Goal: Task Accomplishment & Management: Manage account settings

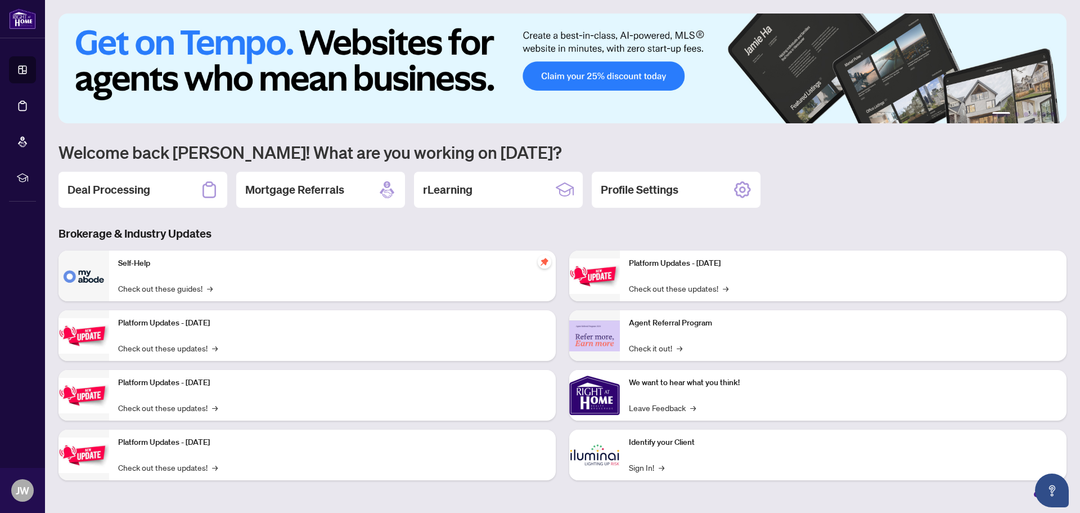
click at [134, 191] on h2 "Deal Processing" at bounding box center [109, 190] width 83 height 16
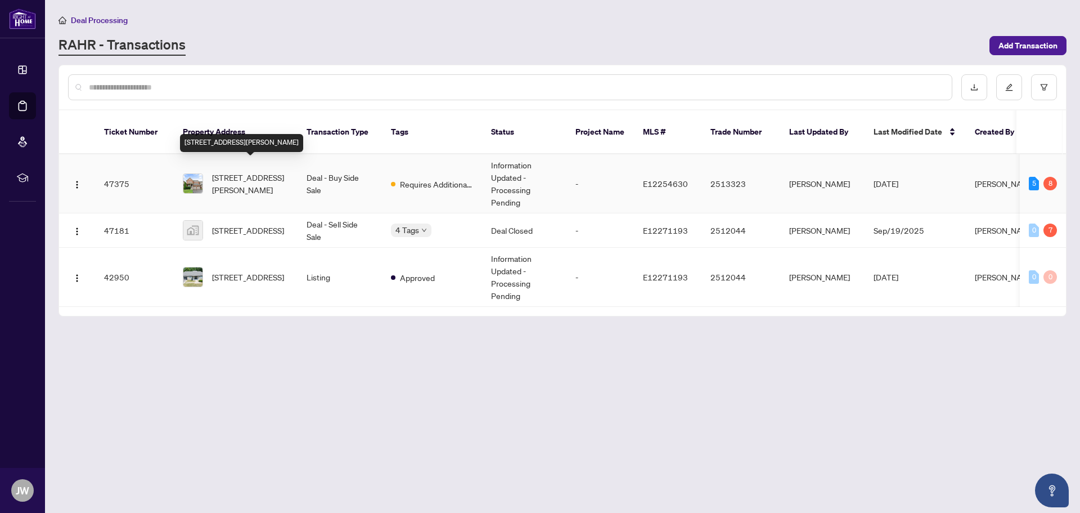
click at [240, 172] on span "[STREET_ADDRESS][PERSON_NAME]" at bounding box center [250, 183] width 77 height 25
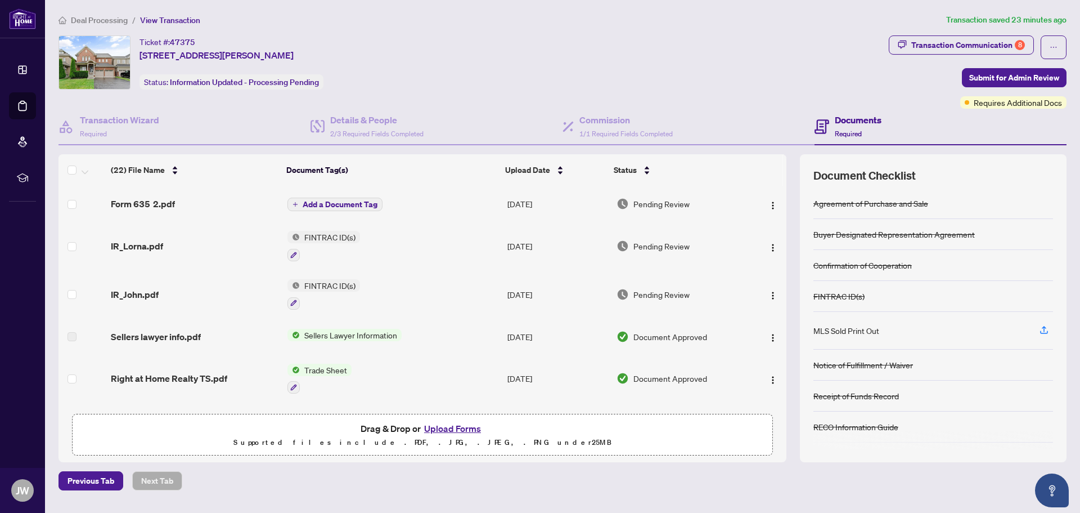
click at [312, 237] on span "FINTRAC ID(s)" at bounding box center [330, 237] width 60 height 12
click at [652, 243] on span "Pending Review" at bounding box center [662, 246] width 56 height 12
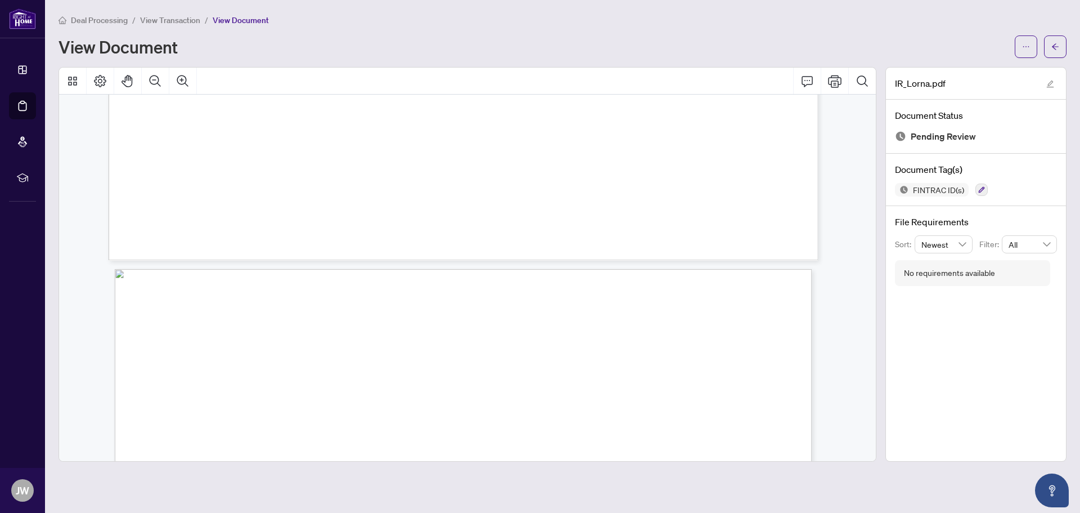
scroll to position [3151, 0]
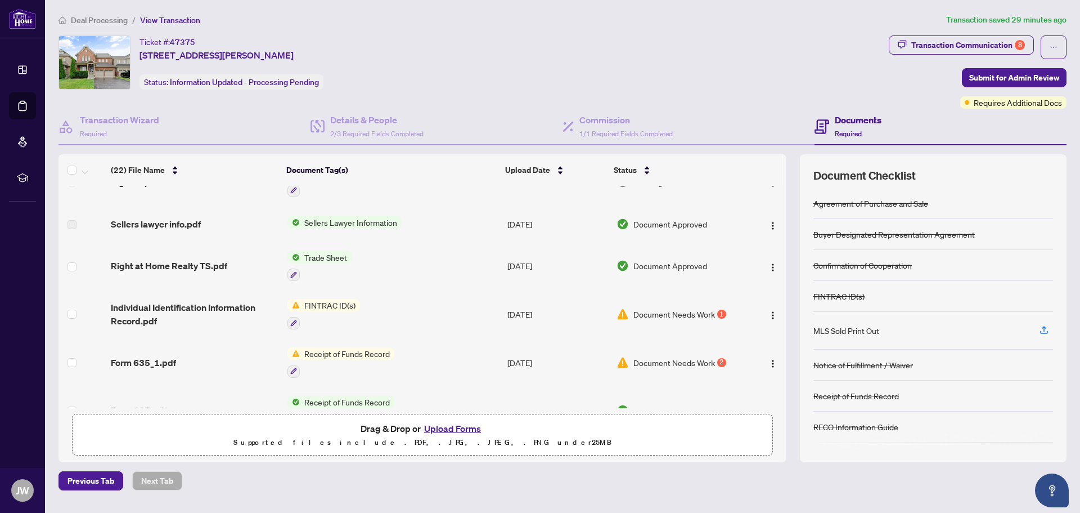
scroll to position [169, 0]
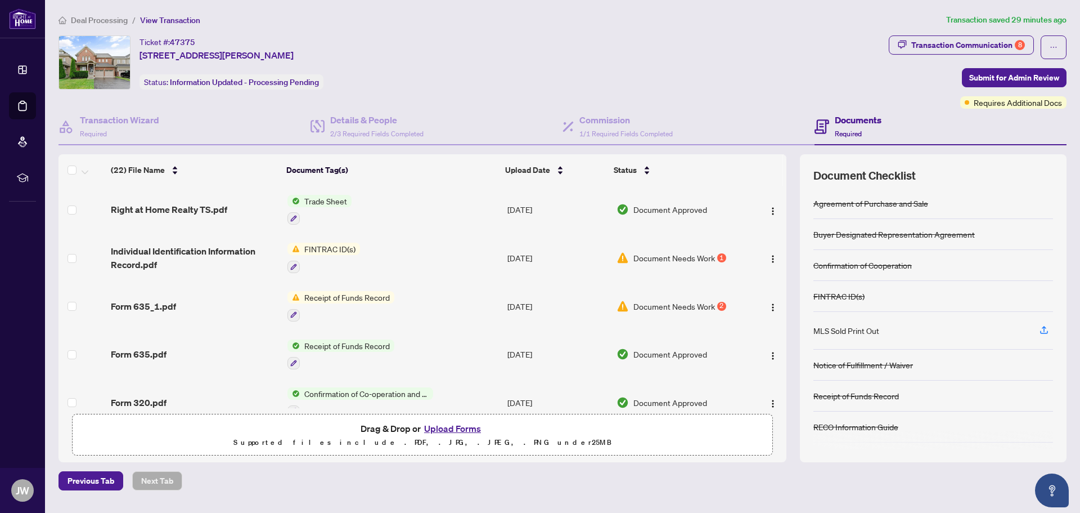
click at [679, 306] on span "Document Needs Work" at bounding box center [675, 306] width 82 height 12
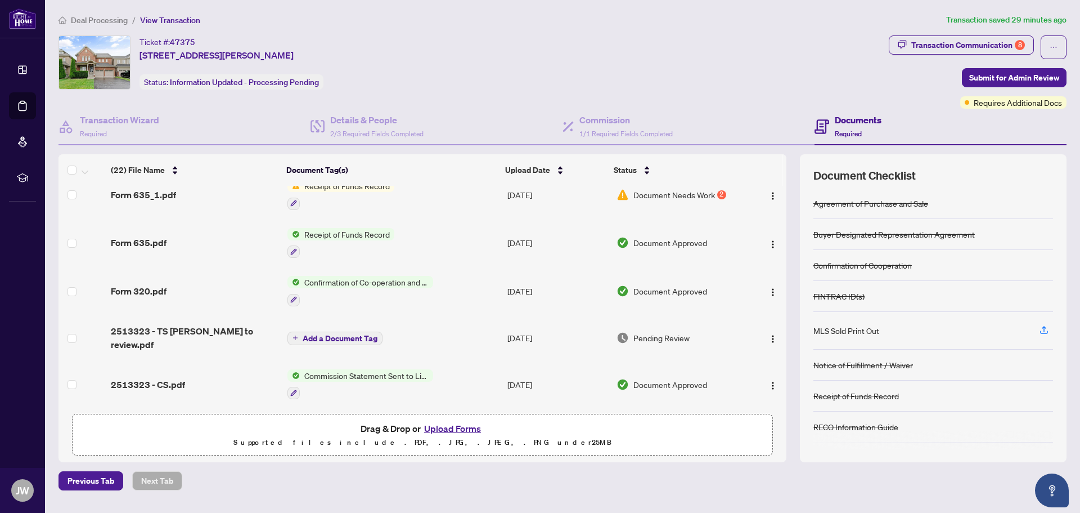
scroll to position [281, 0]
click at [349, 228] on span "Receipt of Funds Record" at bounding box center [347, 233] width 95 height 12
click at [645, 235] on span "Document Approved" at bounding box center [671, 241] width 74 height 12
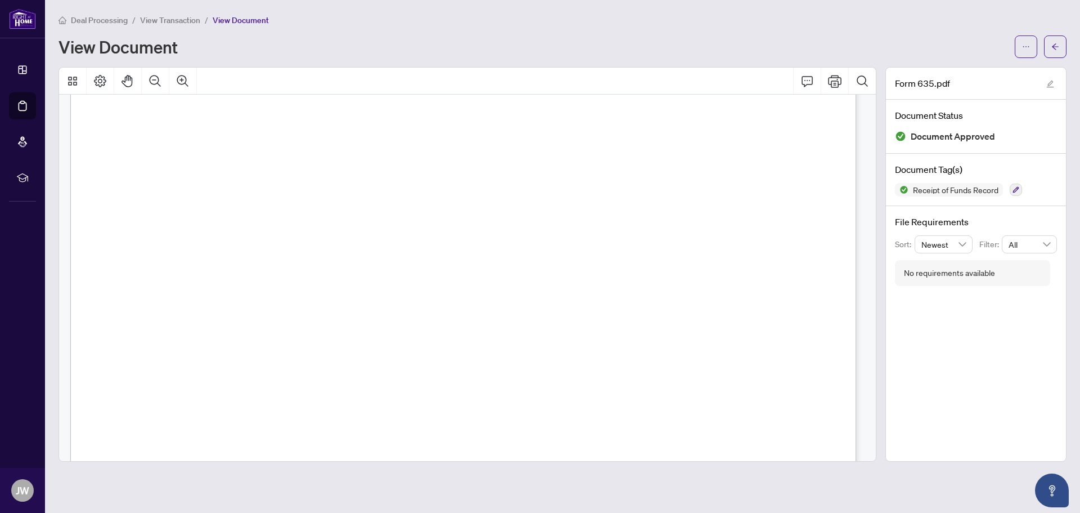
scroll to position [44, 0]
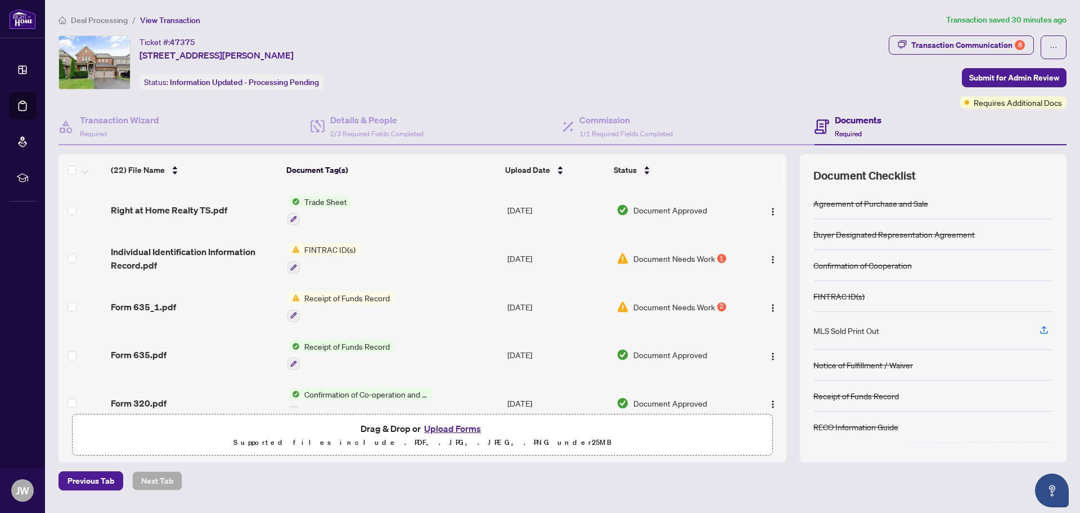
scroll to position [169, 0]
click at [656, 303] on span "Document Needs Work" at bounding box center [675, 306] width 82 height 12
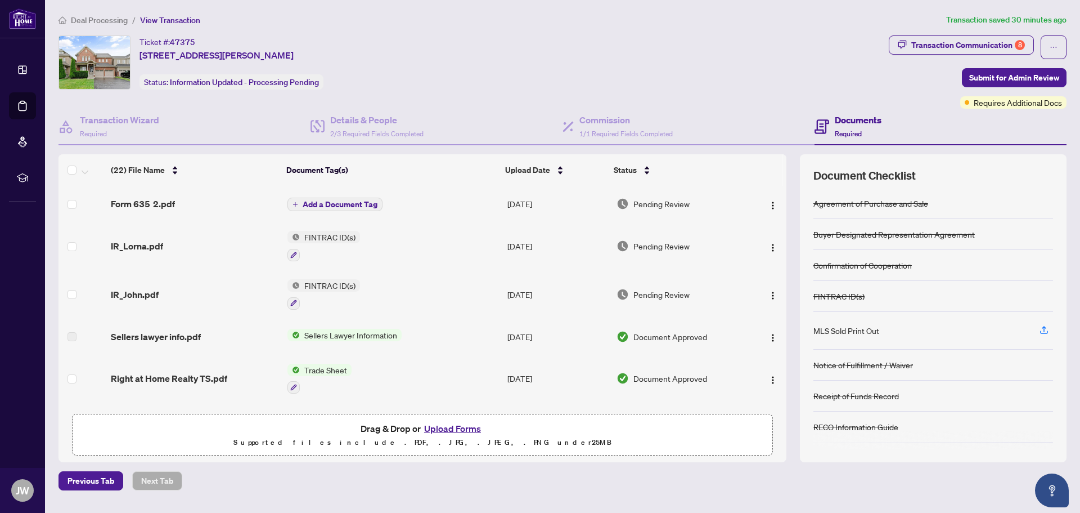
click at [646, 208] on span "Pending Review" at bounding box center [662, 203] width 56 height 12
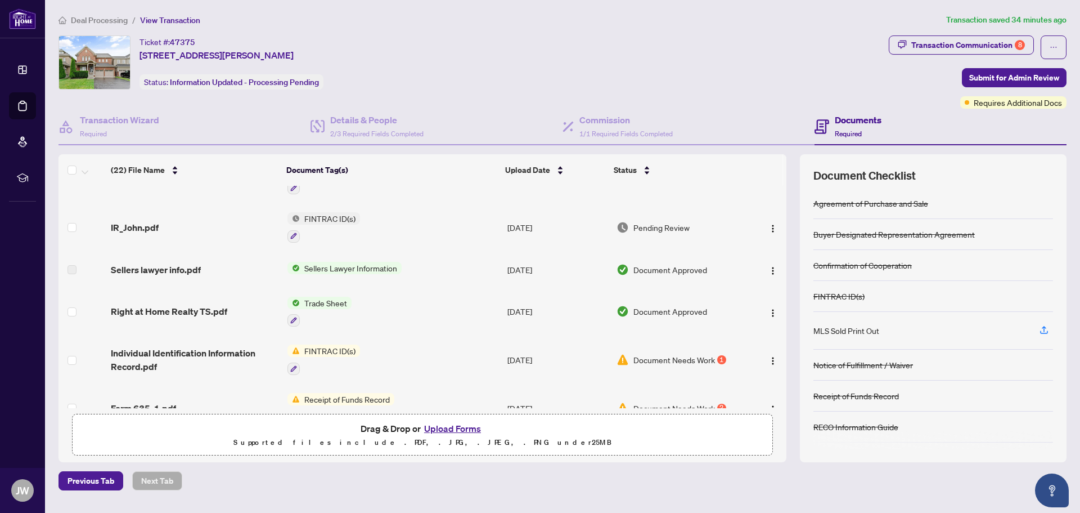
scroll to position [169, 0]
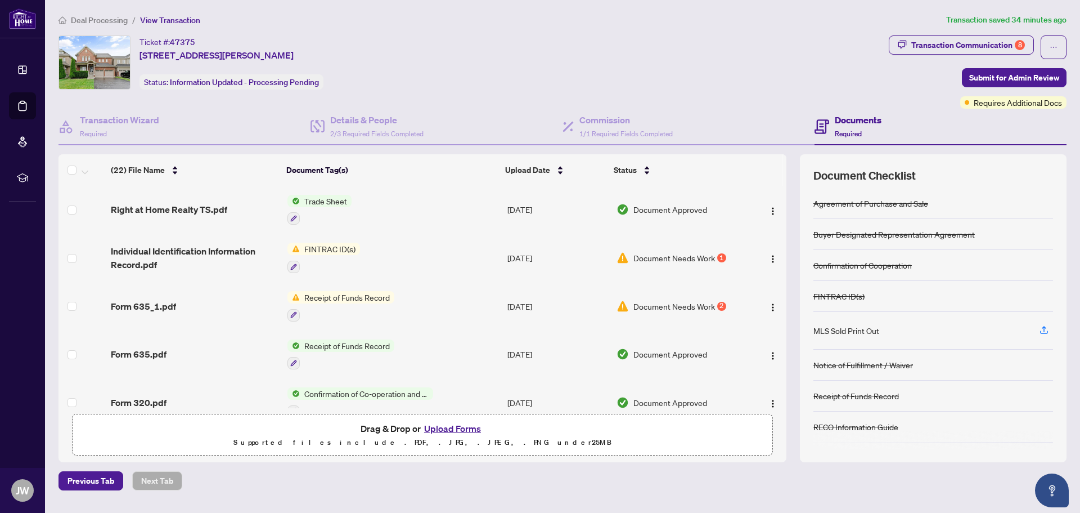
click at [648, 304] on span "Document Needs Work" at bounding box center [675, 306] width 82 height 12
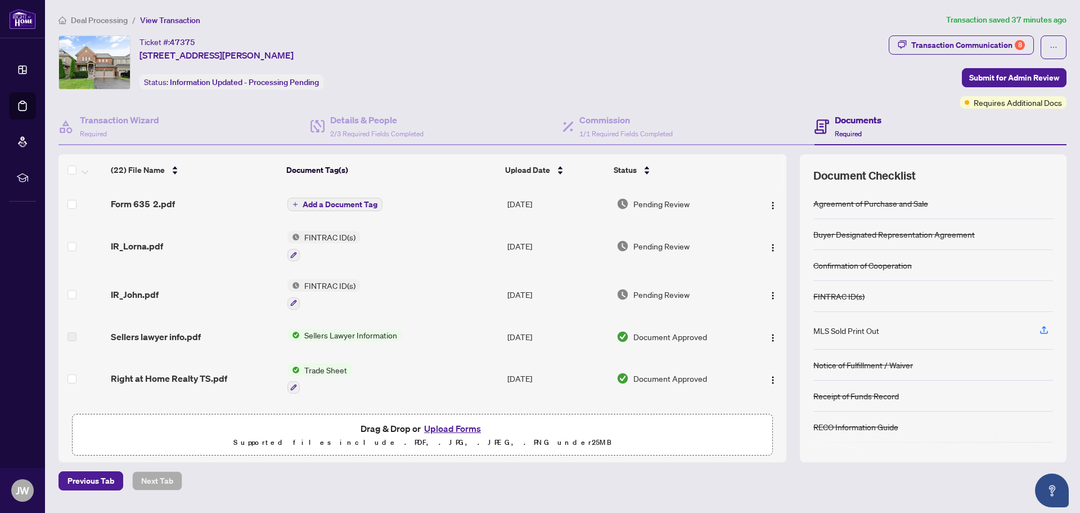
click at [468, 431] on button "Upload Forms" at bounding box center [453, 428] width 64 height 15
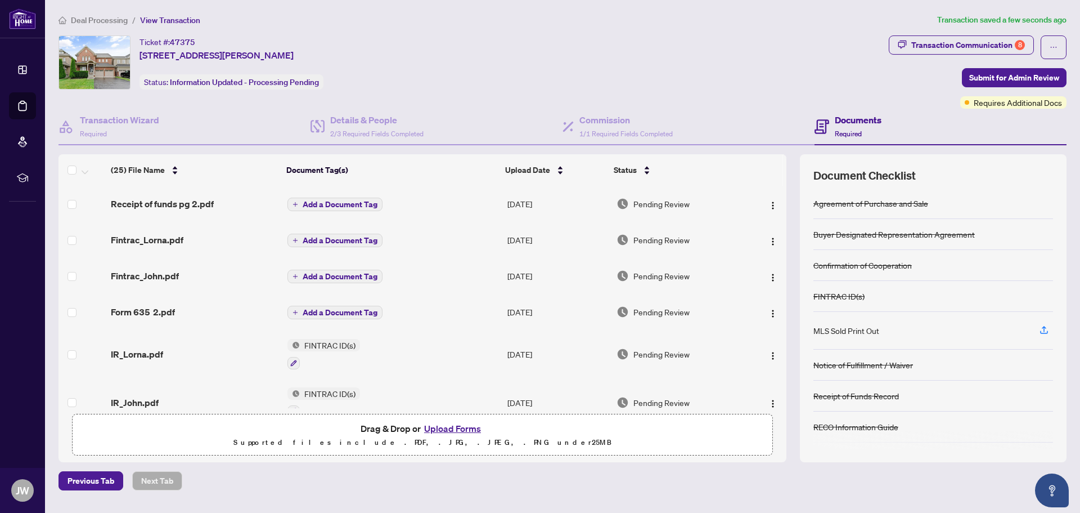
click at [353, 204] on span "Add a Document Tag" at bounding box center [340, 204] width 75 height 8
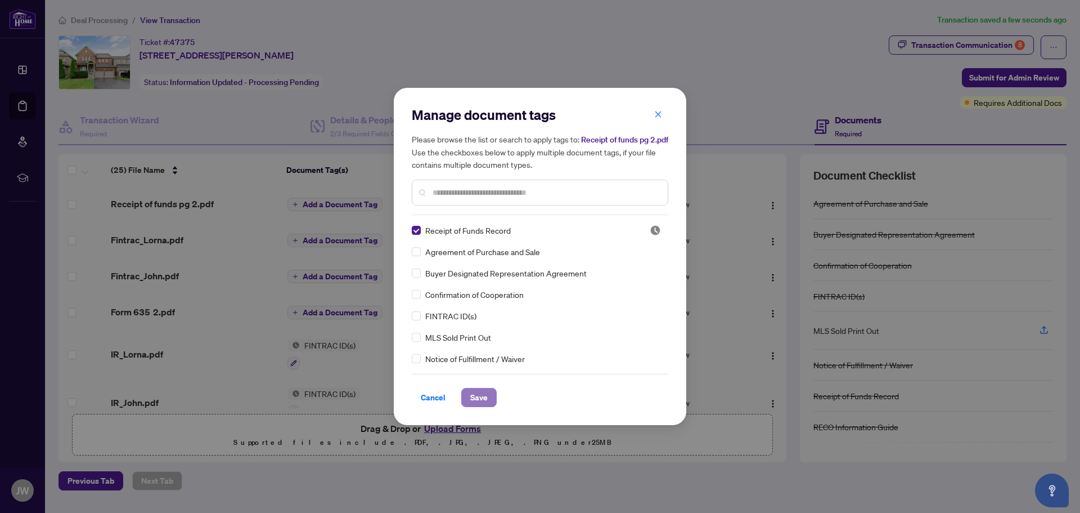
click at [478, 398] on span "Save" at bounding box center [478, 397] width 17 height 18
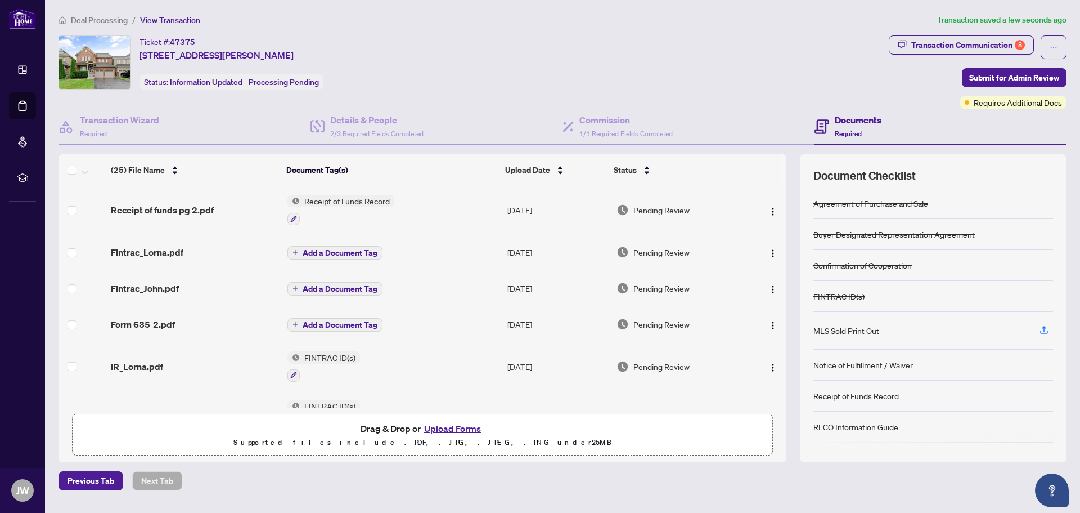
click at [342, 251] on span "Add a Document Tag" at bounding box center [340, 253] width 75 height 8
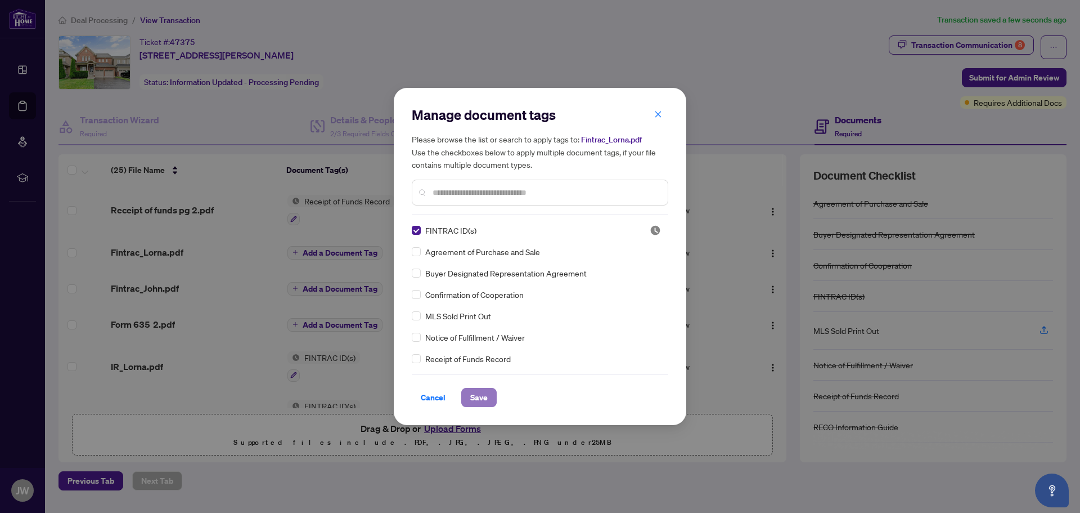
click at [477, 394] on span "Save" at bounding box center [478, 397] width 17 height 18
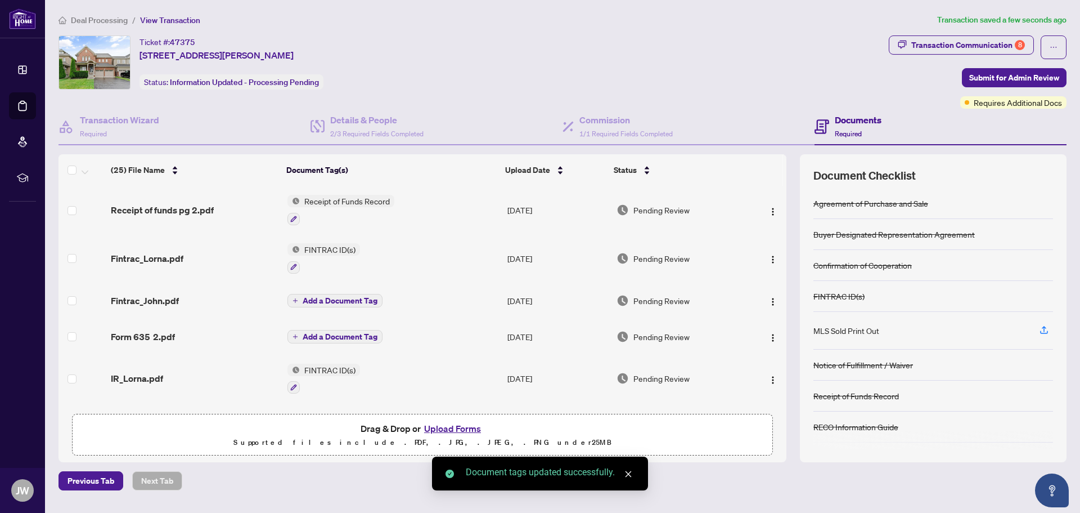
click at [306, 298] on span "Add a Document Tag" at bounding box center [340, 301] width 75 height 8
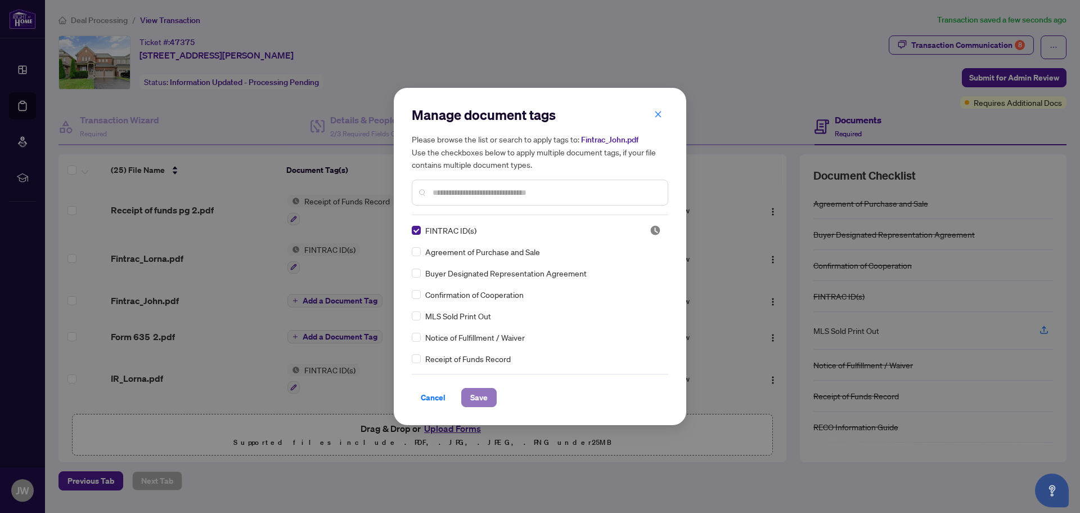
click at [484, 393] on span "Save" at bounding box center [478, 397] width 17 height 18
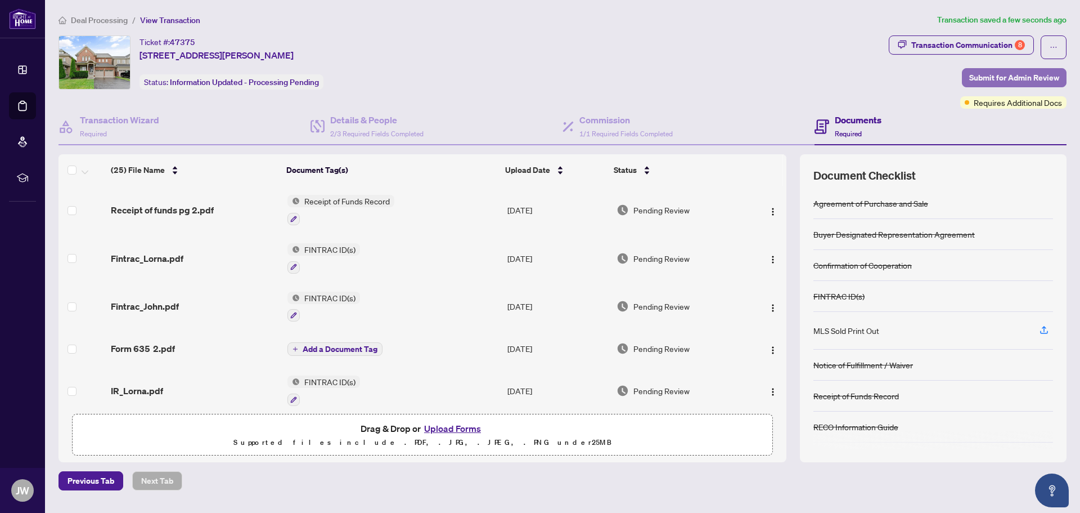
click at [1003, 81] on span "Submit for Admin Review" at bounding box center [1014, 78] width 90 height 18
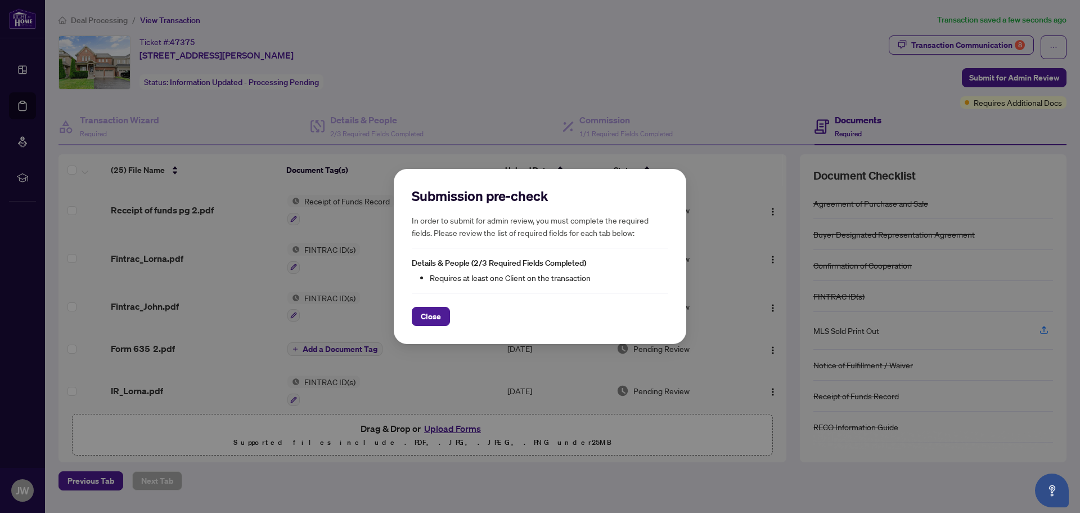
click at [457, 273] on li "Requires at least one Client on the transaction" at bounding box center [549, 277] width 239 height 12
click at [457, 263] on span "Details & People (2/3 Required Fields Completed)" at bounding box center [499, 263] width 174 height 10
click at [424, 320] on span "Close" at bounding box center [431, 316] width 20 height 18
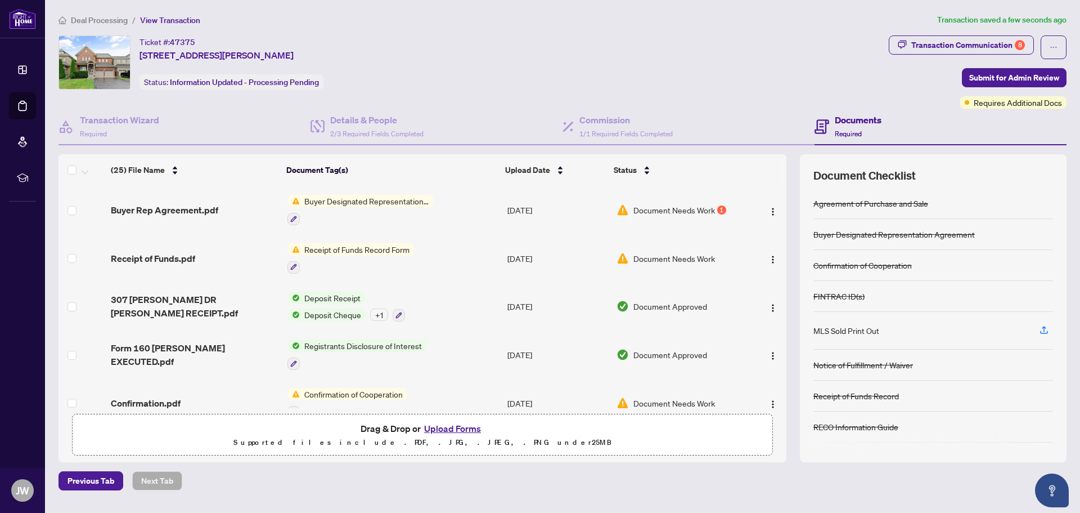
scroll to position [933, 0]
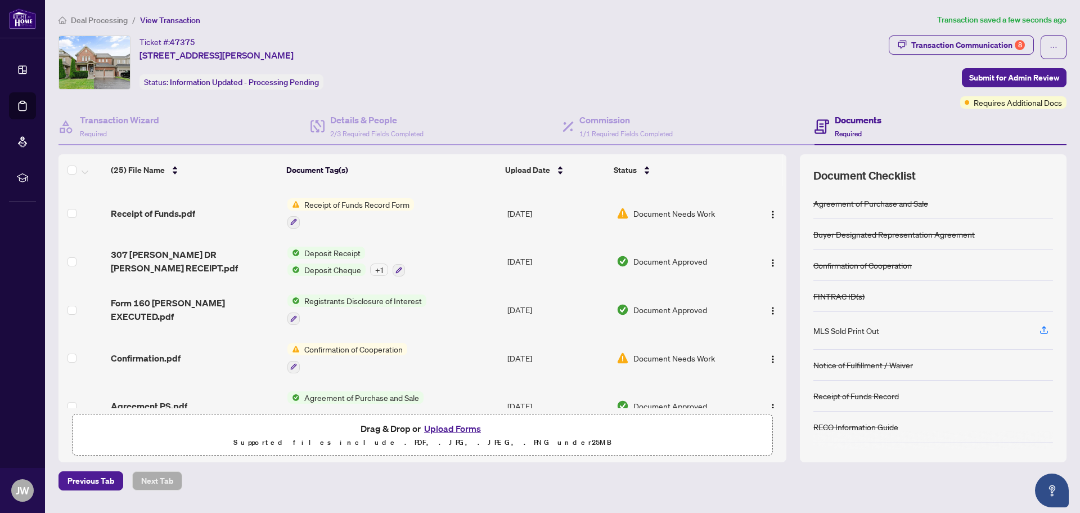
click at [640, 352] on span "Document Needs Work" at bounding box center [675, 358] width 82 height 12
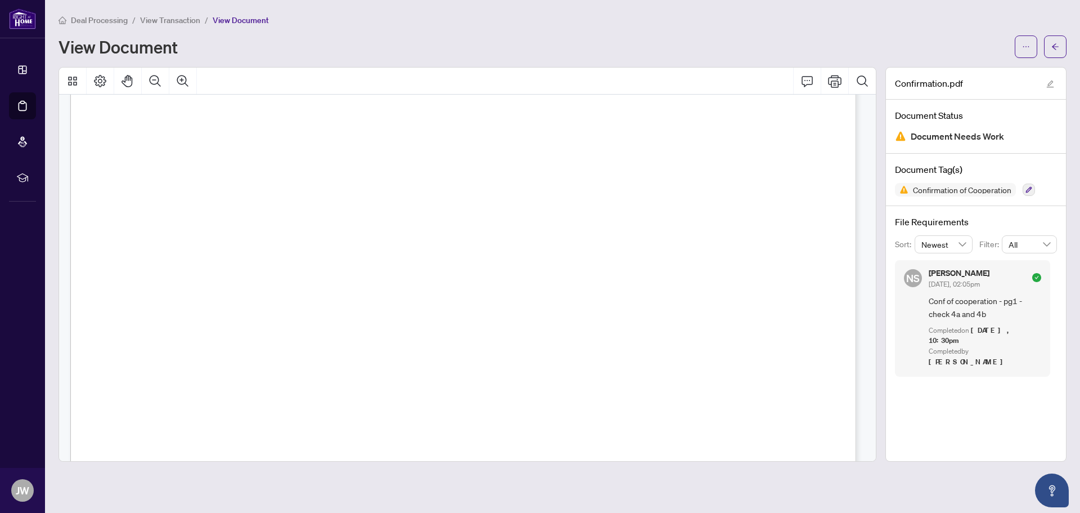
scroll to position [12, 0]
click at [1060, 53] on button "button" at bounding box center [1055, 46] width 23 height 23
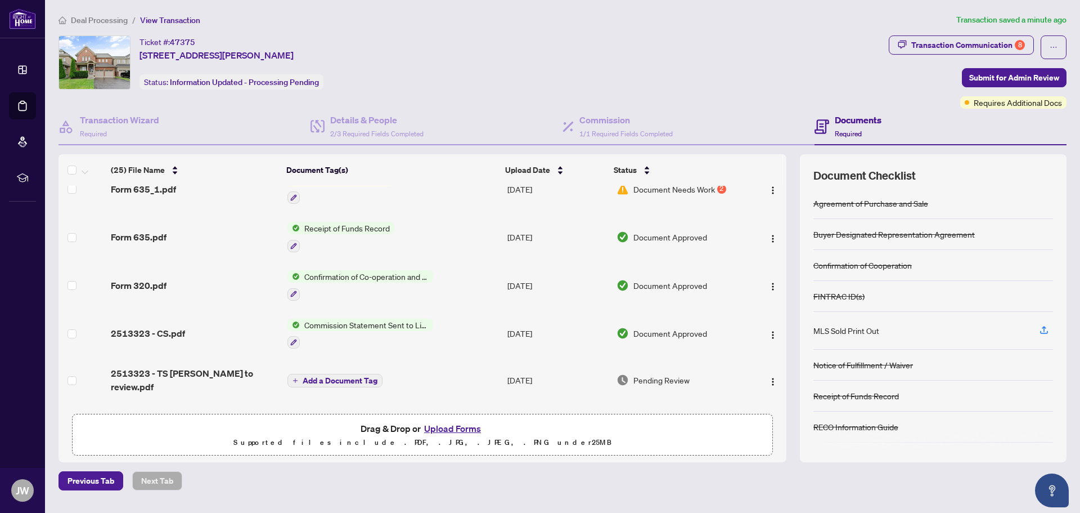
scroll to position [450, 0]
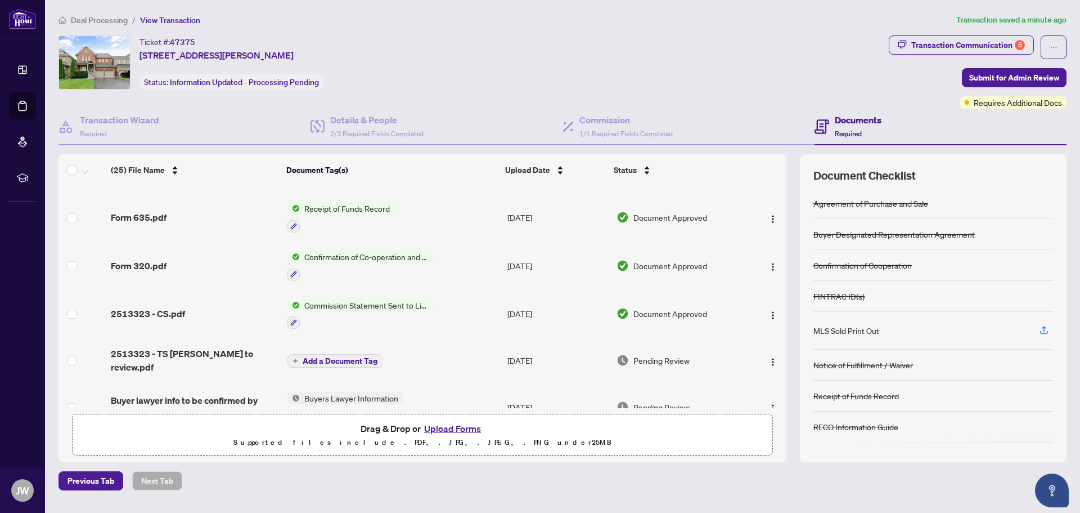
click at [675, 308] on span "Document Approved" at bounding box center [671, 313] width 74 height 12
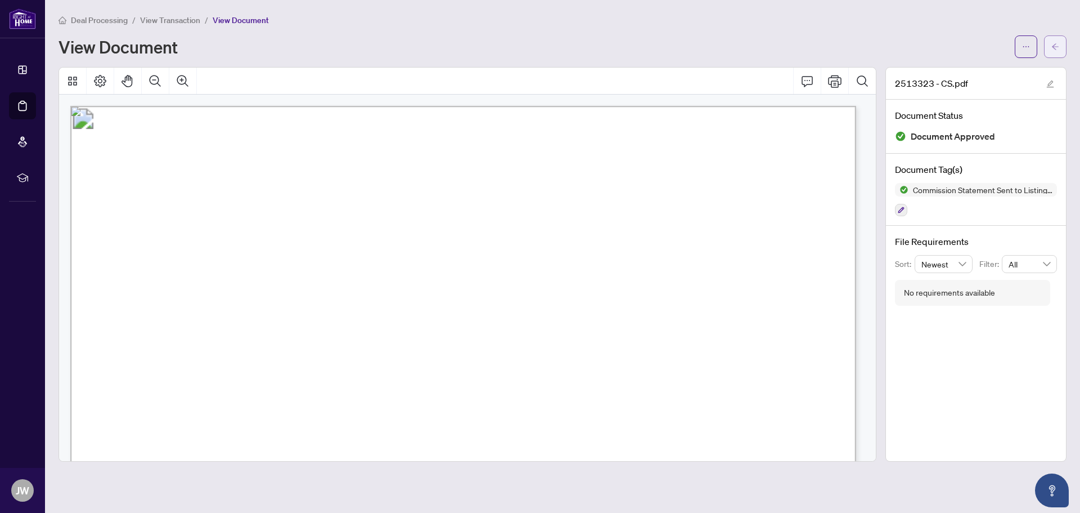
click at [1051, 48] on button "button" at bounding box center [1055, 46] width 23 height 23
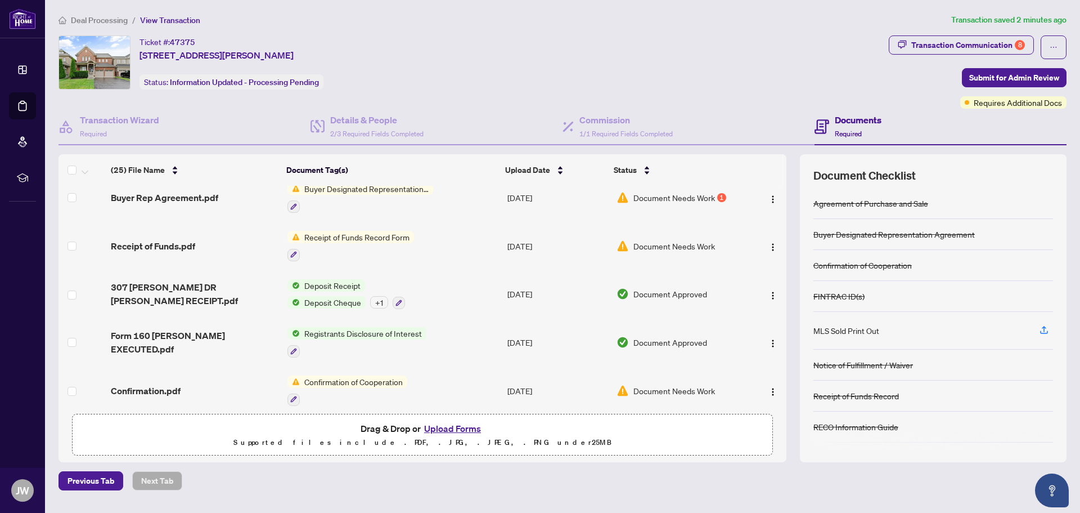
scroll to position [933, 0]
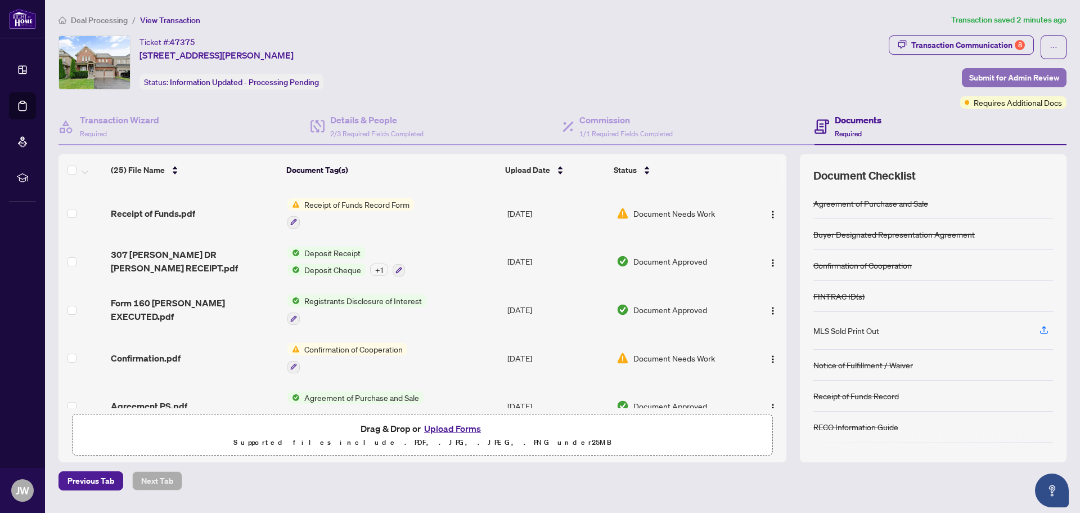
click at [1035, 77] on span "Submit for Admin Review" at bounding box center [1014, 78] width 90 height 18
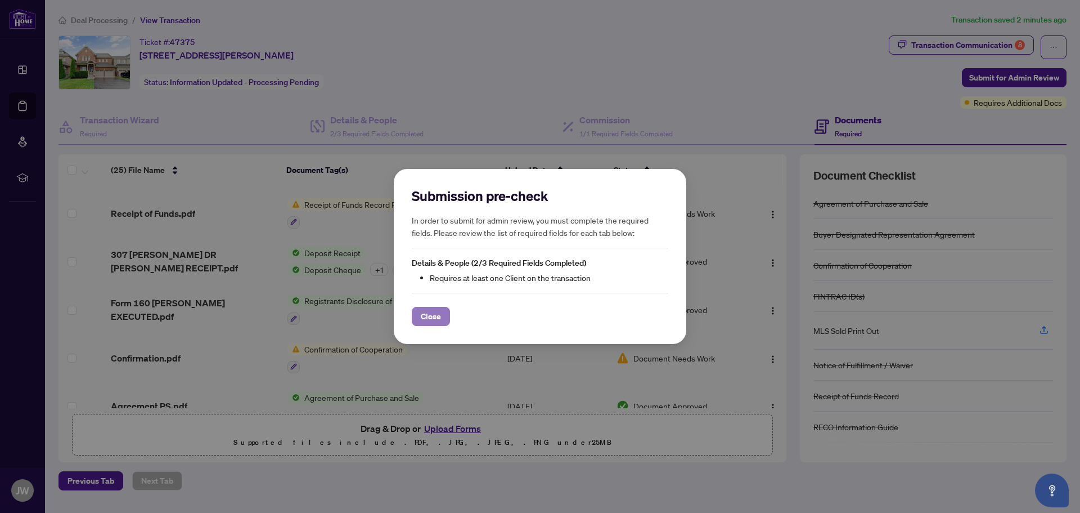
click at [434, 315] on span "Close" at bounding box center [431, 316] width 20 height 18
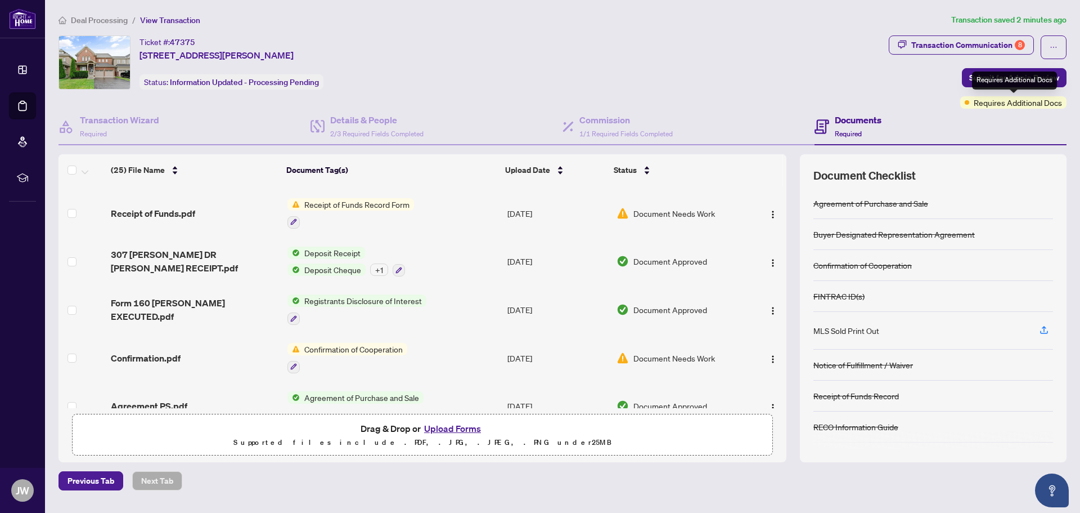
click at [1032, 104] on span "Requires Additional Docs" at bounding box center [1018, 102] width 88 height 12
click at [974, 104] on div "Requires Additional Docs" at bounding box center [1013, 102] width 106 height 12
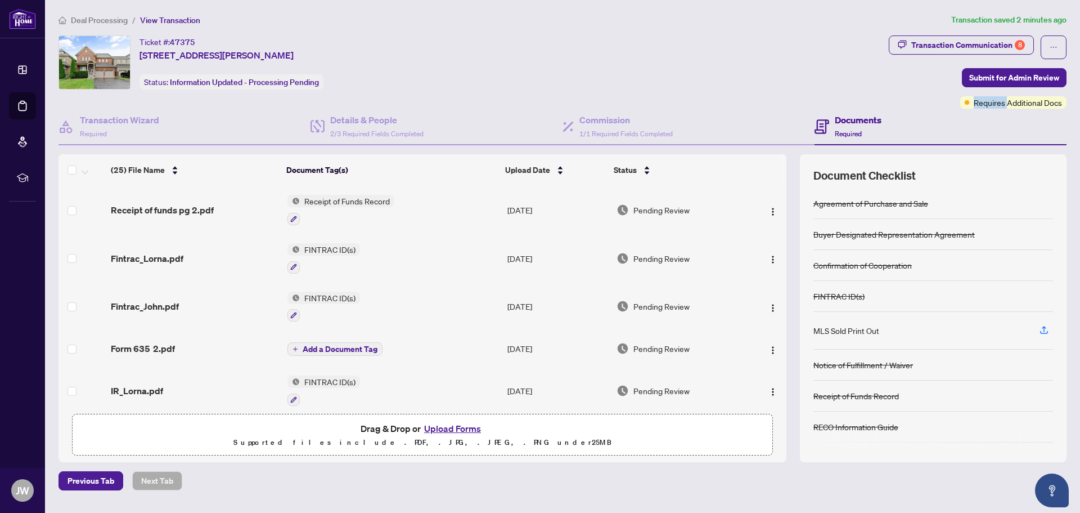
scroll to position [281, 0]
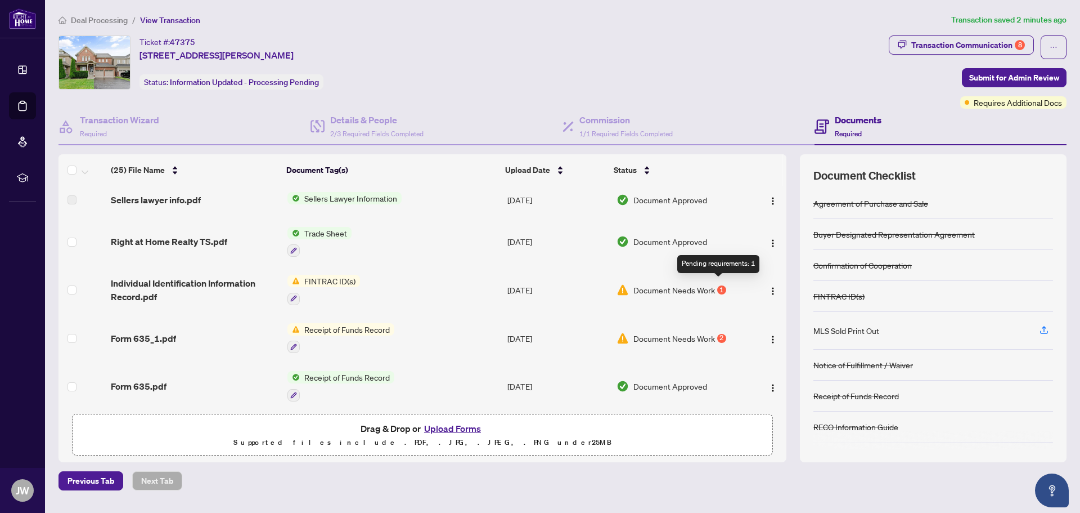
click at [722, 286] on div "1" at bounding box center [721, 289] width 9 height 9
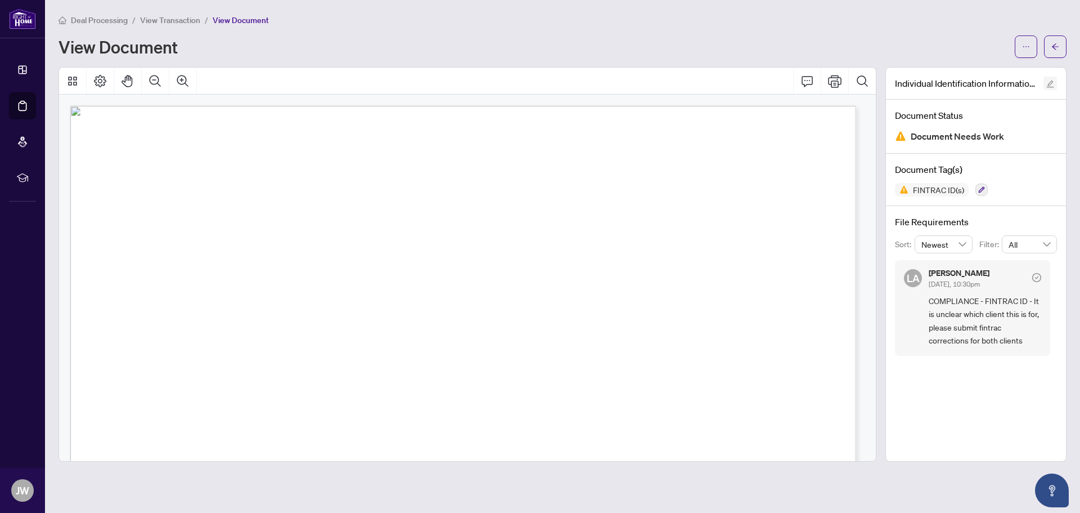
click at [1050, 87] on icon "edit" at bounding box center [1050, 83] width 7 height 7
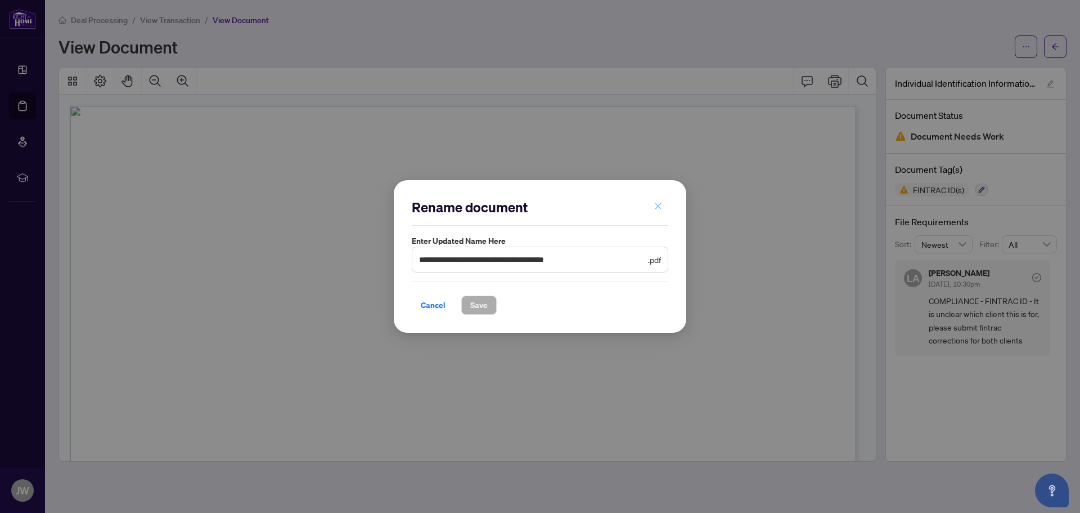
click at [660, 205] on icon "close" at bounding box center [658, 206] width 6 height 6
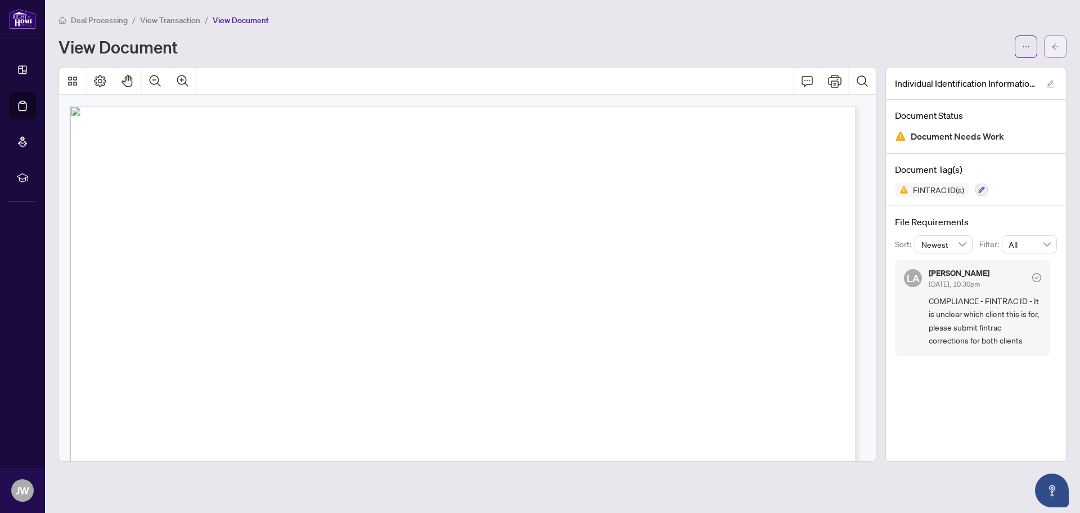
click at [1055, 47] on icon "arrow-left" at bounding box center [1056, 47] width 8 height 8
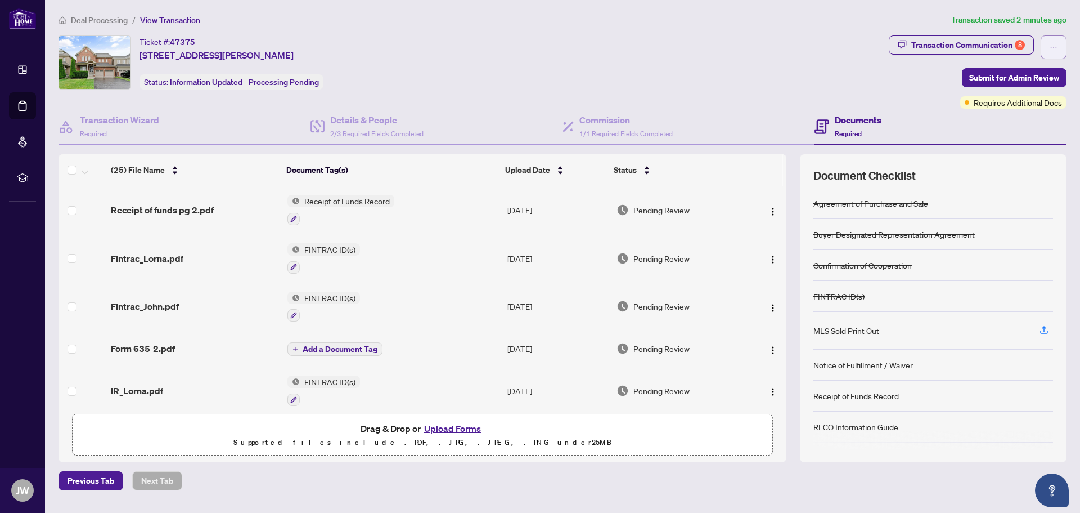
click at [1057, 43] on icon "ellipsis" at bounding box center [1054, 47] width 8 height 8
click at [1054, 44] on icon "ellipsis" at bounding box center [1054, 47] width 8 height 8
click at [875, 89] on div "Ticket #: 47375 [STREET_ADDRESS][PERSON_NAME] Status: Information Updated - Pro…" at bounding box center [472, 62] width 826 height 54
